Goal: Task Accomplishment & Management: Manage account settings

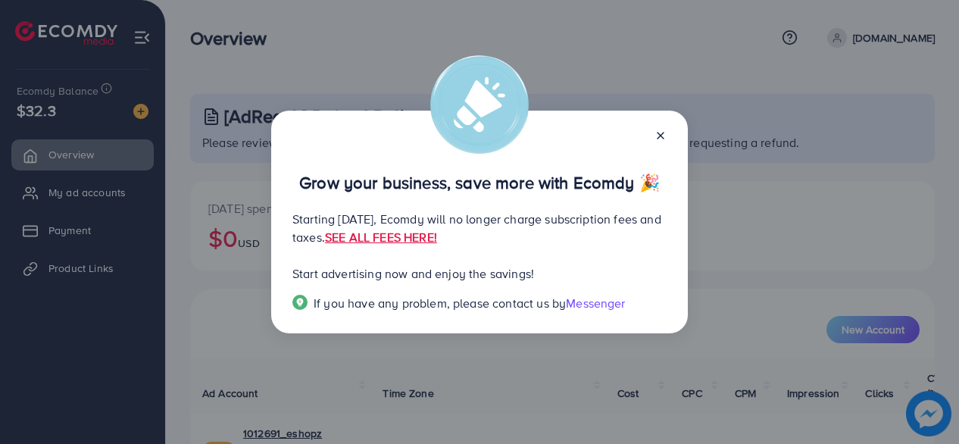
click at [665, 138] on icon at bounding box center [661, 136] width 12 height 12
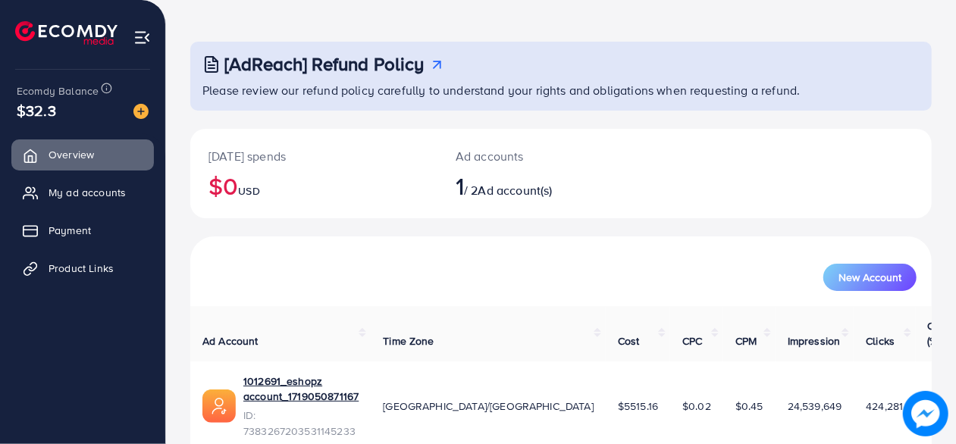
scroll to position [77, 0]
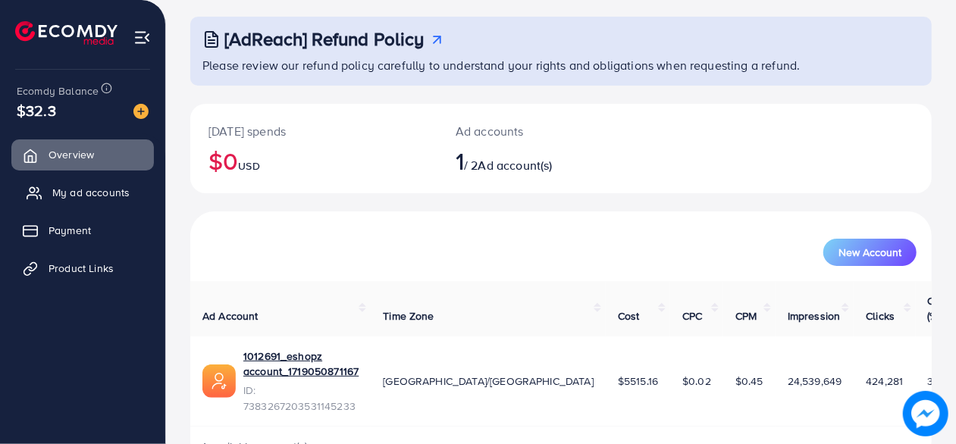
click at [97, 190] on span "My ad accounts" at bounding box center [90, 192] width 77 height 15
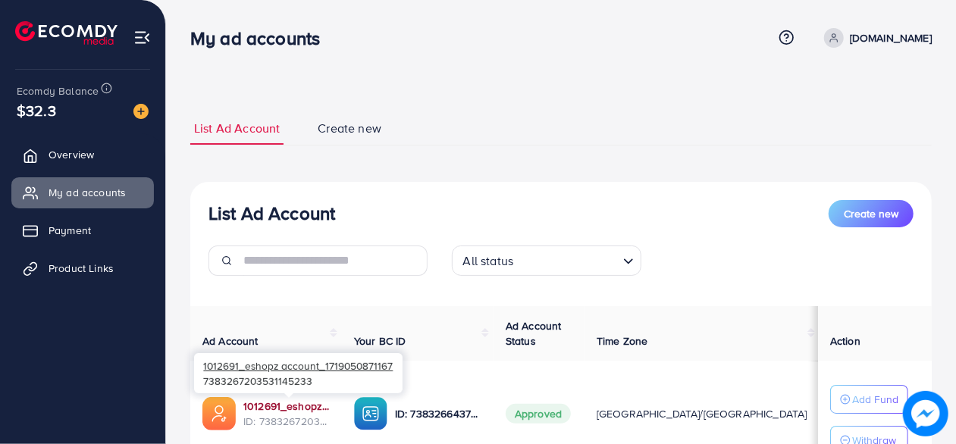
click at [276, 402] on link "1012691_eshopz account_1719050871167" at bounding box center [286, 406] width 86 height 15
